Goal: Information Seeking & Learning: Learn about a topic

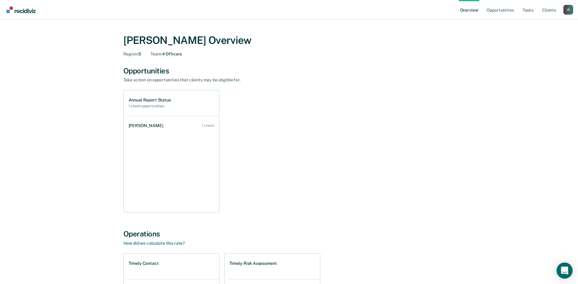
click at [564, 270] on icon "Open Intercom Messenger" at bounding box center [564, 270] width 7 height 8
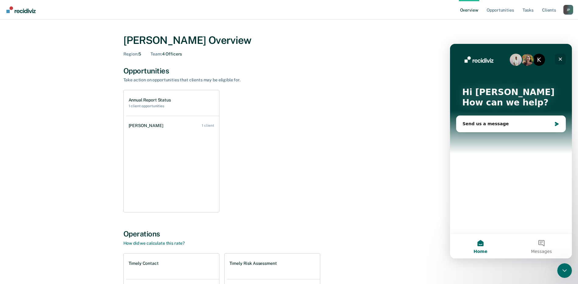
click at [561, 58] on icon "Close" at bounding box center [559, 59] width 3 height 3
